Goal: Task Accomplishment & Management: Manage account settings

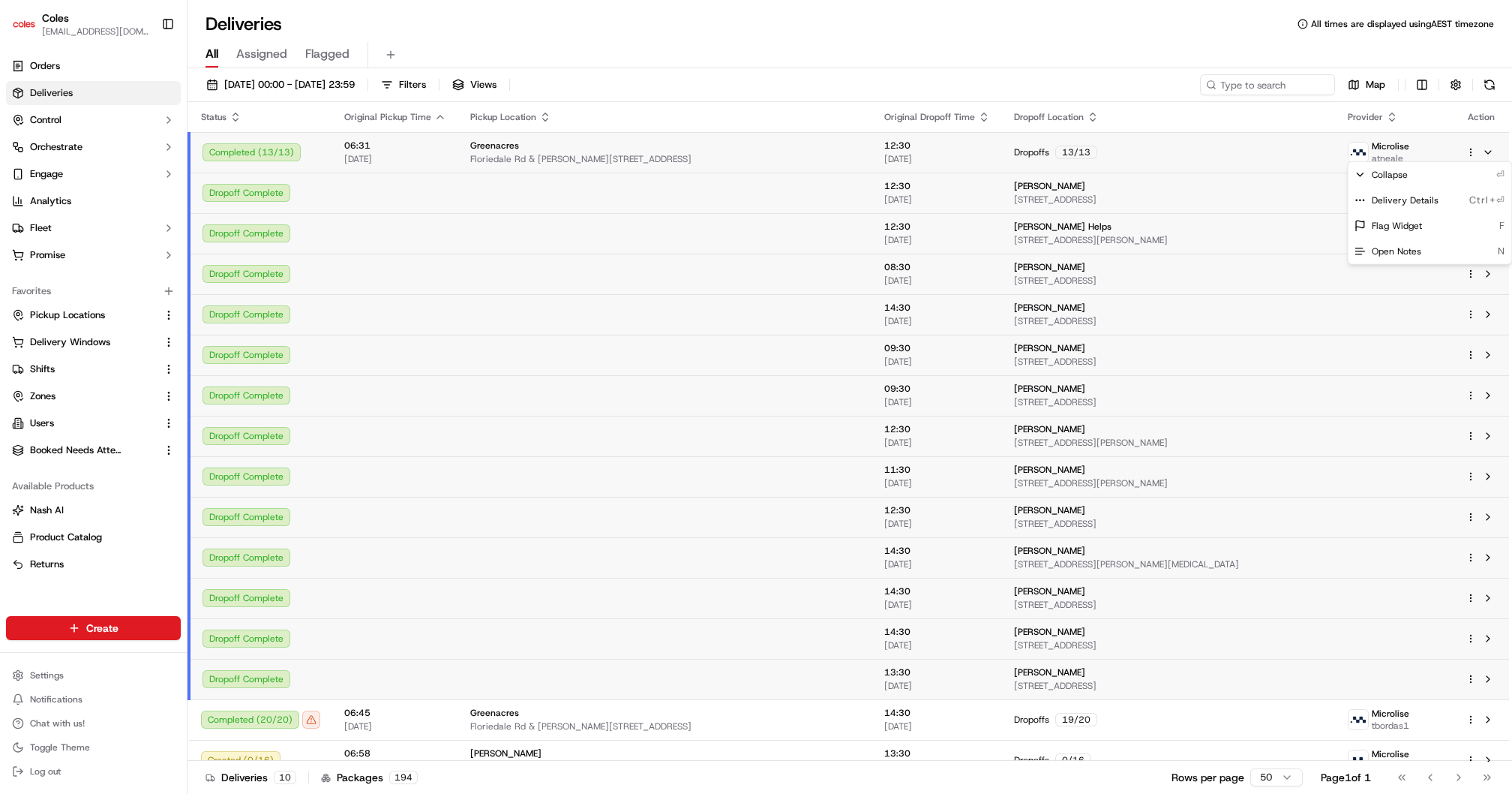
click at [50, 72] on html "Coles [EMAIL_ADDRESS][DOMAIN_NAME] Toggle Sidebar Orders Deliveries Control Orc…" at bounding box center [756, 397] width 1512 height 794
click at [50, 69] on span "Orders" at bounding box center [45, 66] width 30 height 13
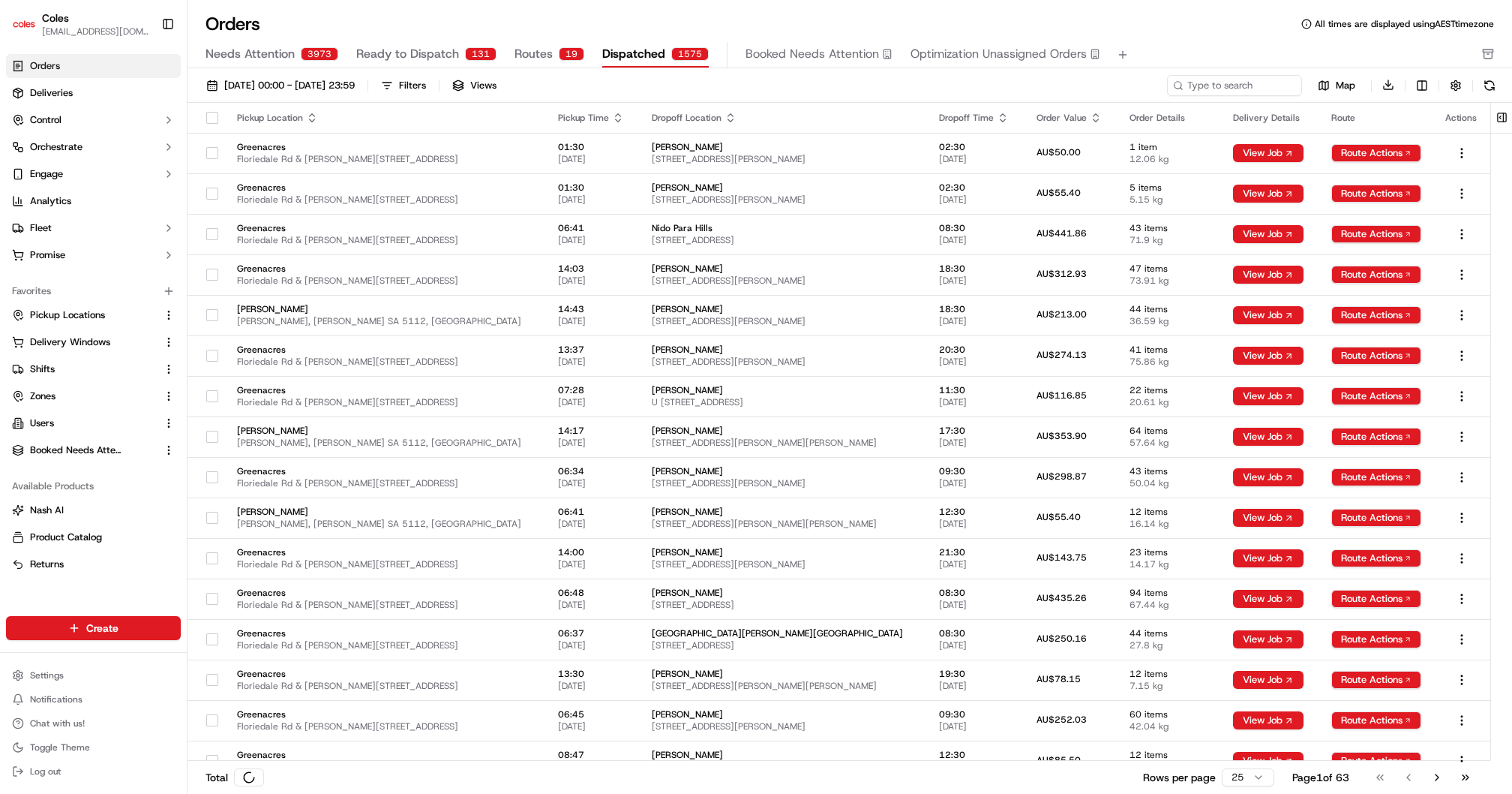
click at [57, 63] on span "Orders" at bounding box center [45, 66] width 30 height 13
click at [798, 56] on span "Booked Needs Attention" at bounding box center [812, 54] width 134 height 18
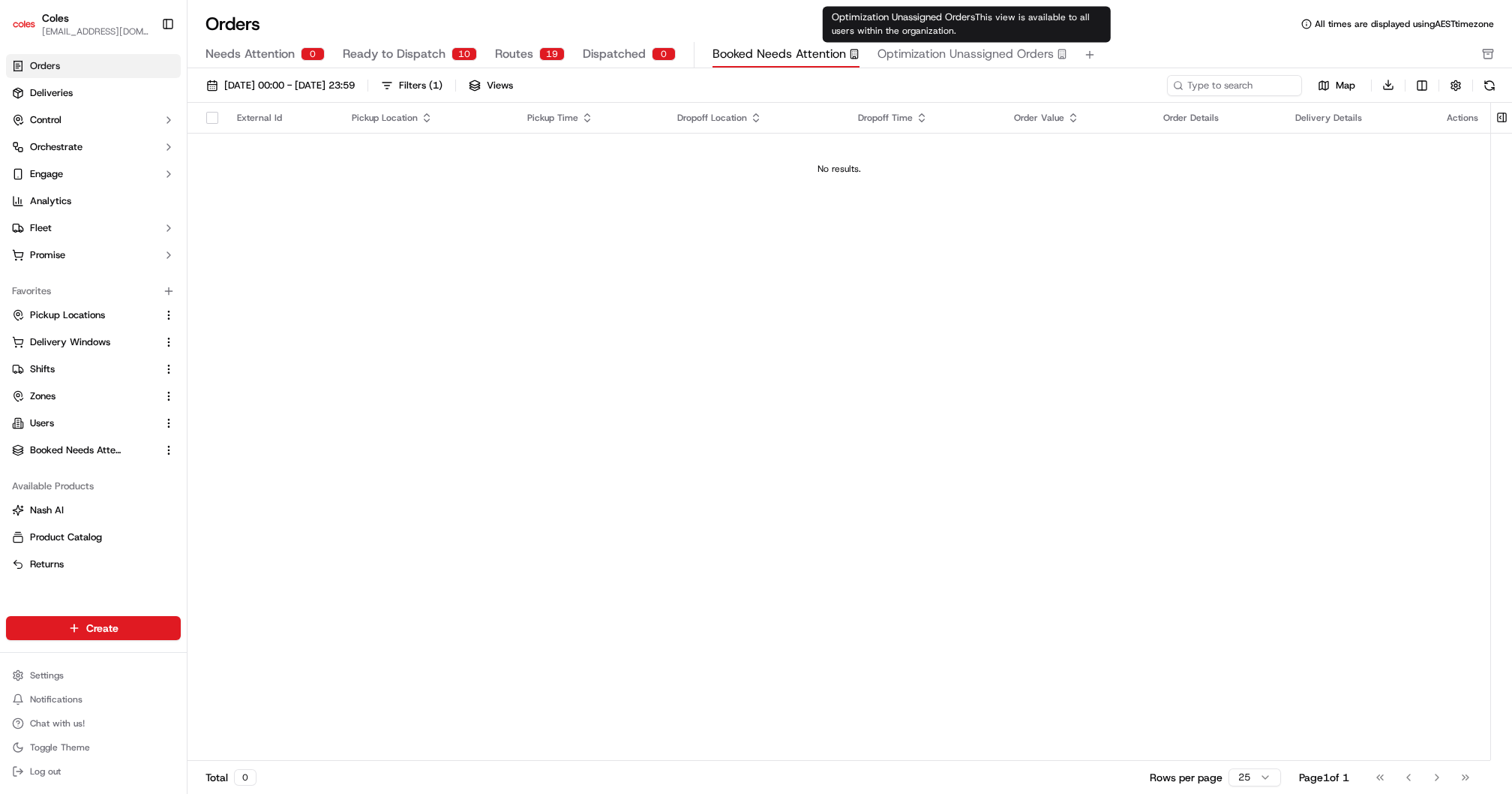
click at [957, 52] on span "Optimization Unassigned Orders" at bounding box center [966, 54] width 176 height 18
